Goal: Task Accomplishment & Management: Manage account settings

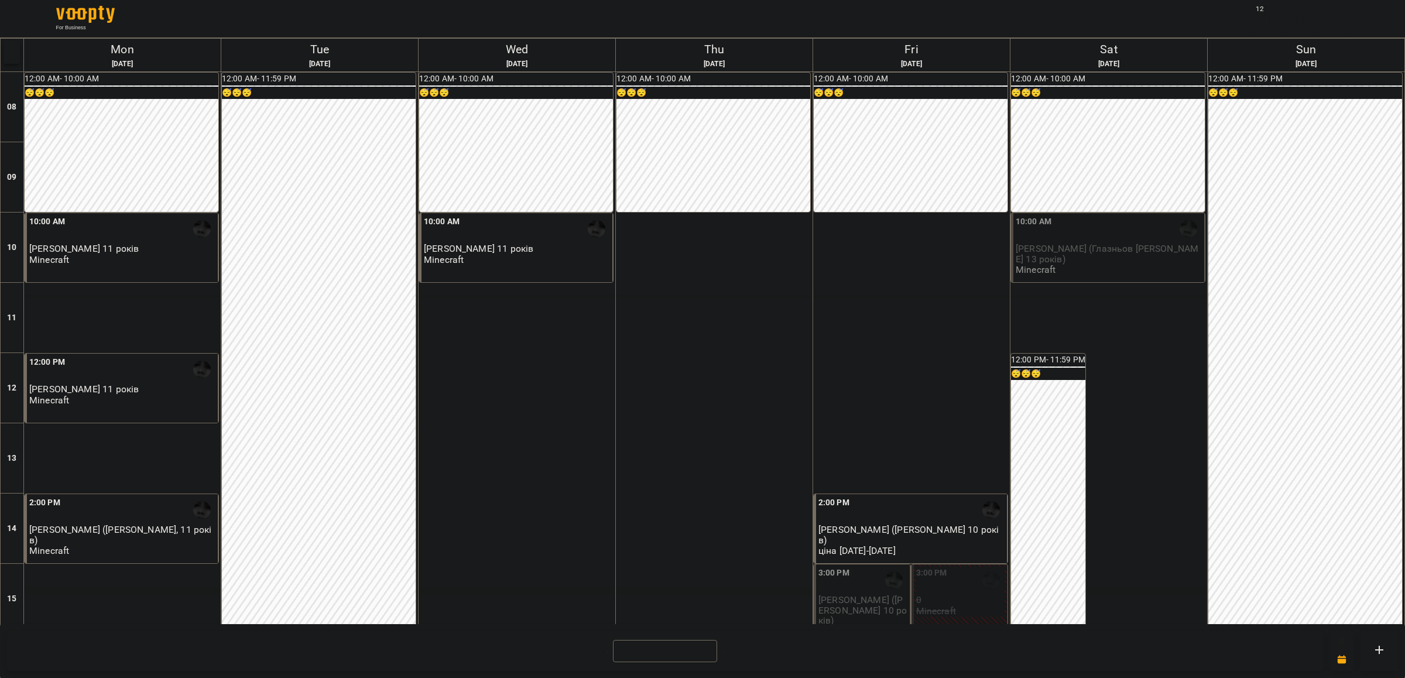
scroll to position [219, 0]
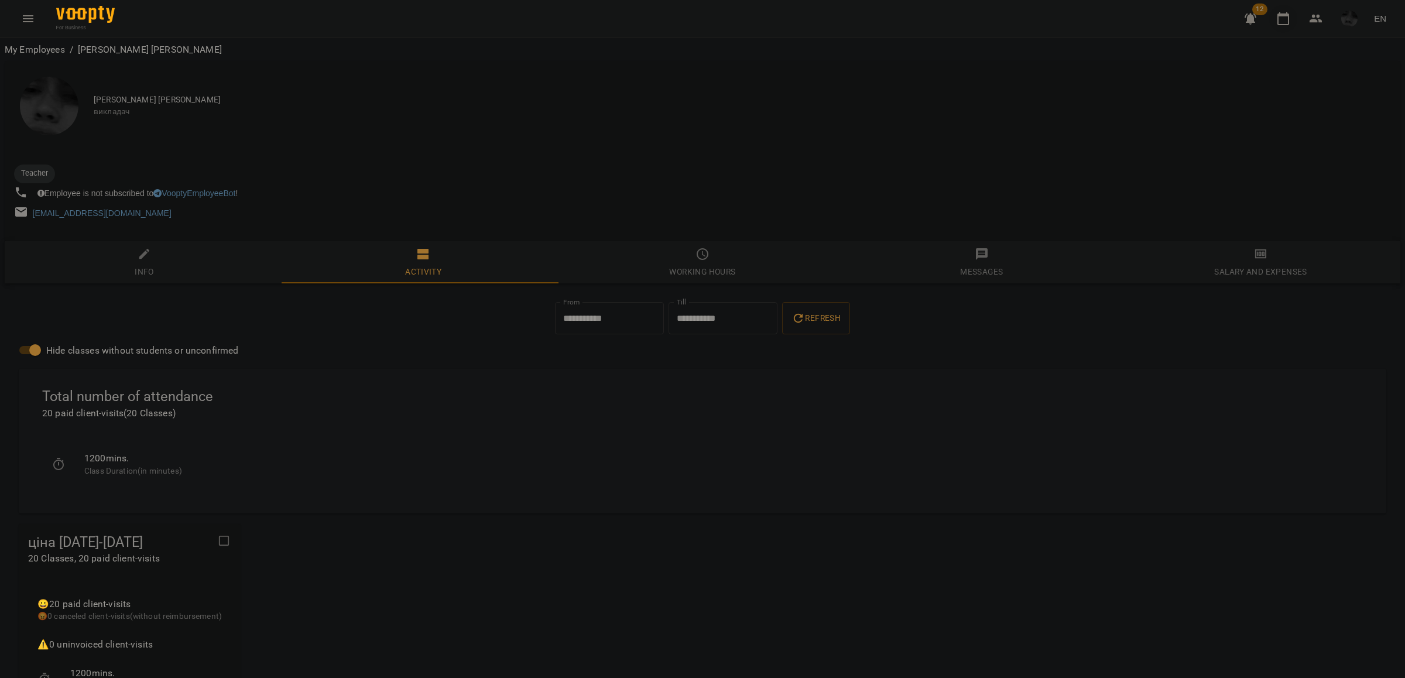
click at [1282, 25] on button "button" at bounding box center [1283, 19] width 28 height 28
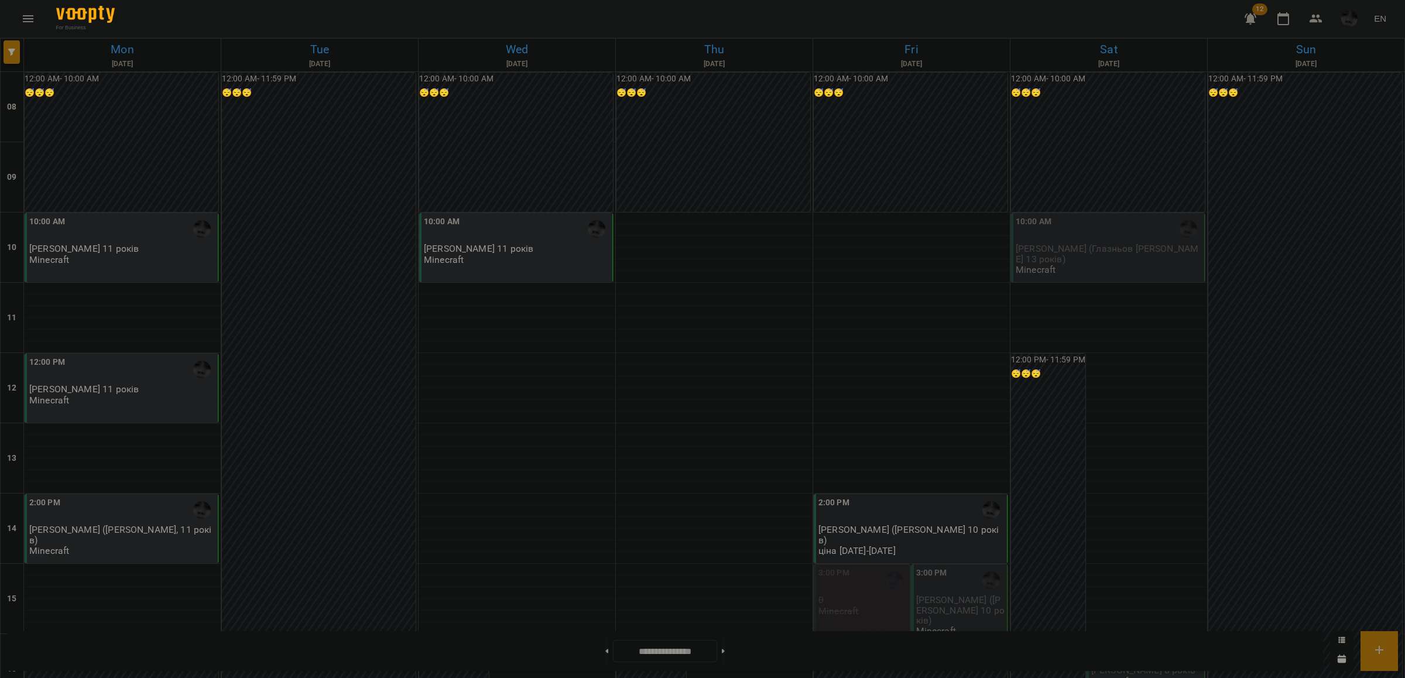
click at [888, 518] on div "2:00 PM" at bounding box center [911, 509] width 186 height 27
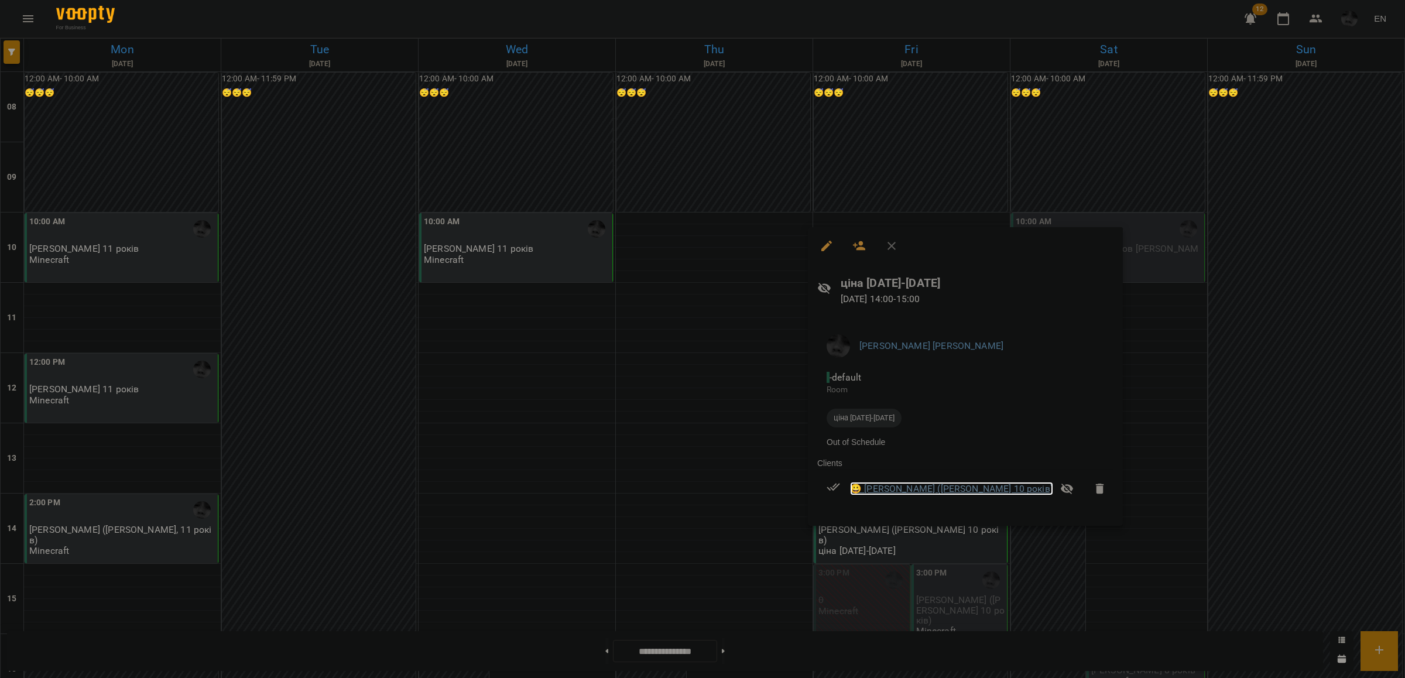
click at [882, 488] on link "😀 Марина (Стратійчук Дарій 10 років)" at bounding box center [951, 489] width 203 height 14
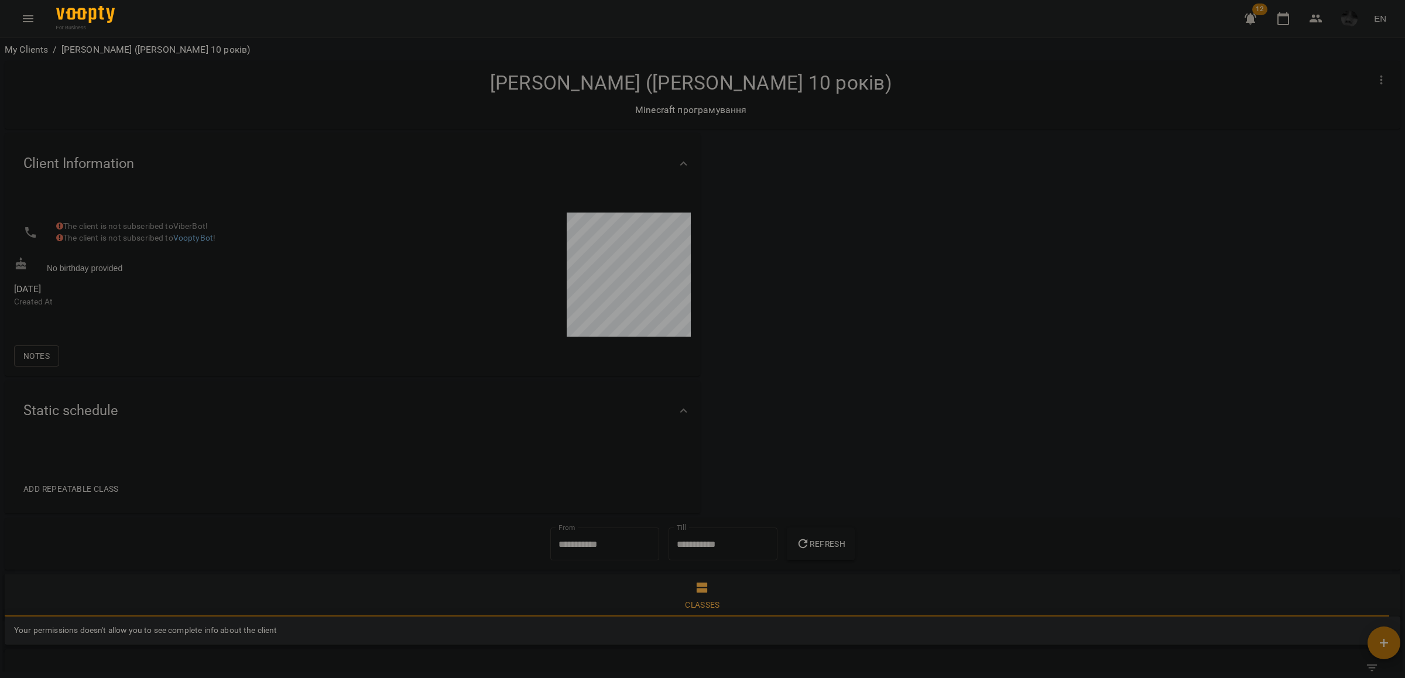
scroll to position [350, 0]
